Goal: Check status: Check status

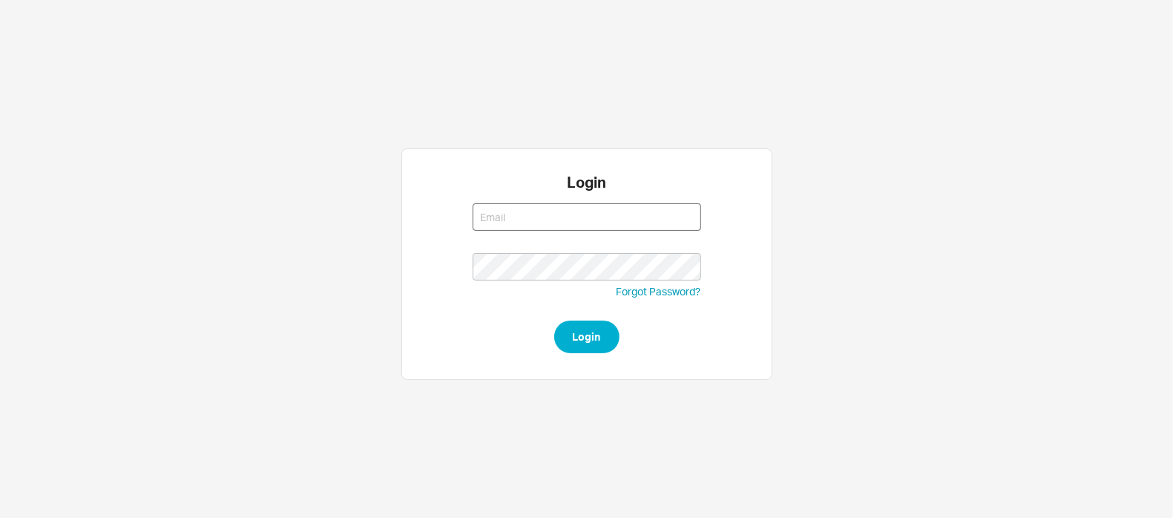
click at [493, 214] on input at bounding box center [587, 216] width 229 height 27
type input "[PERSON_NAME][EMAIL_ADDRESS][DOMAIN_NAME]"
click at [554, 321] on button "Login" at bounding box center [586, 337] width 65 height 33
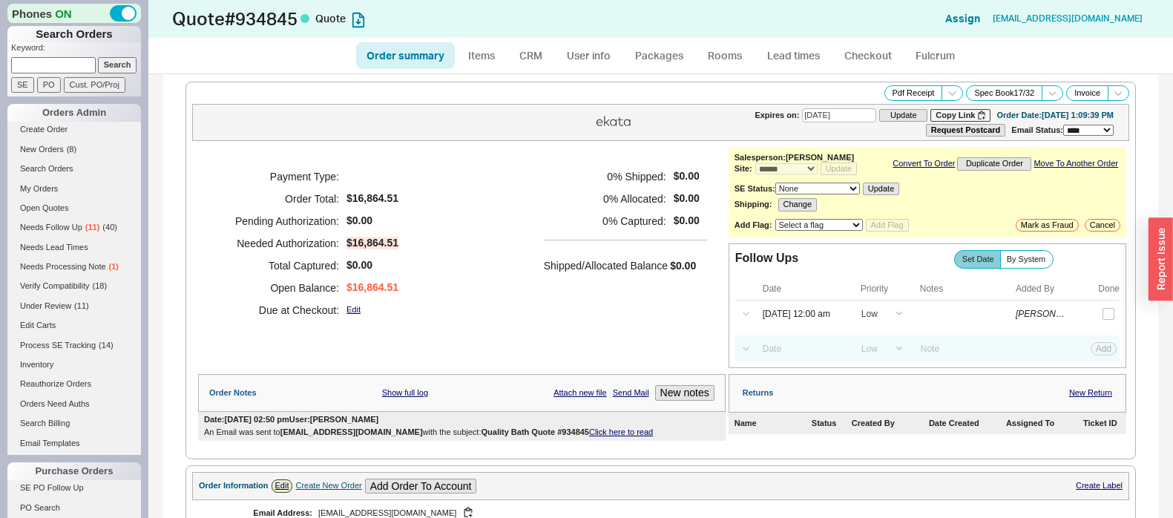
select select "*"
select select "LOW"
select select "3"
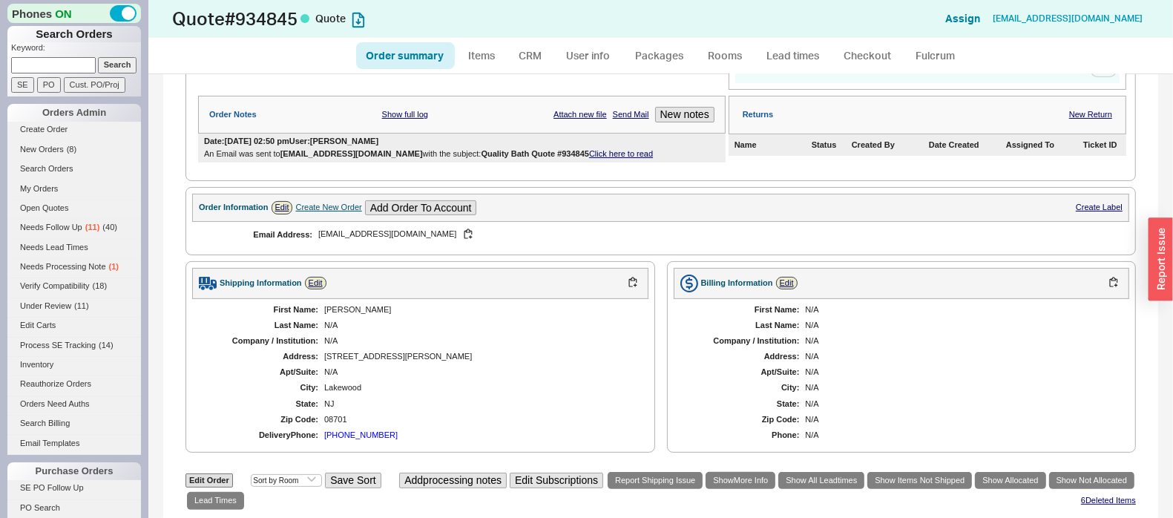
scroll to position [557, 0]
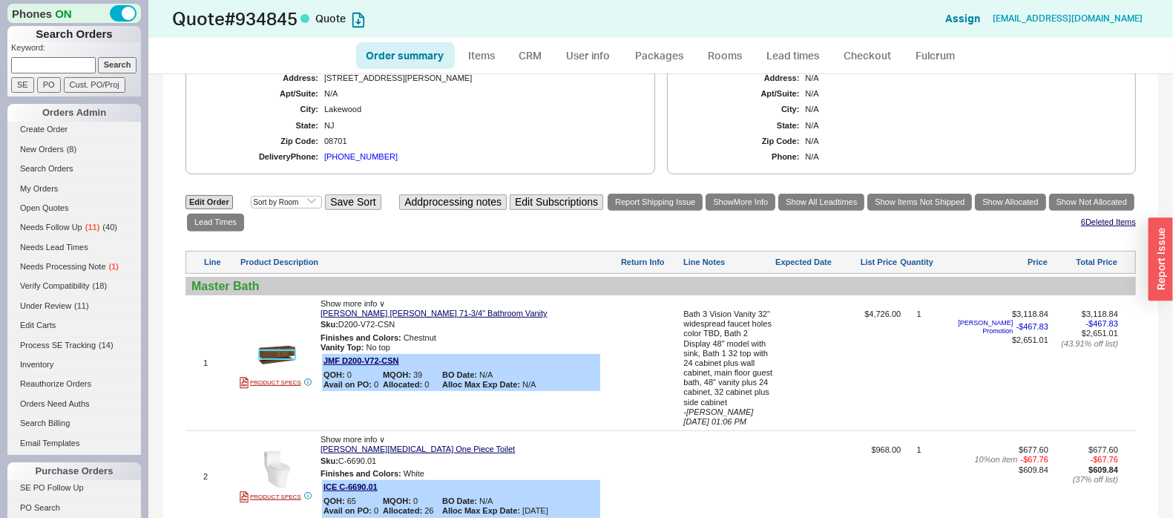
click at [279, 352] on img at bounding box center [277, 355] width 36 height 36
